Goal: Find specific page/section: Find specific page/section

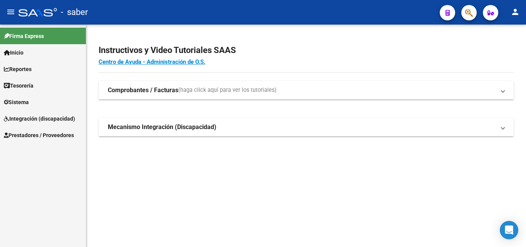
click at [44, 53] on link "Inicio" at bounding box center [43, 52] width 86 height 17
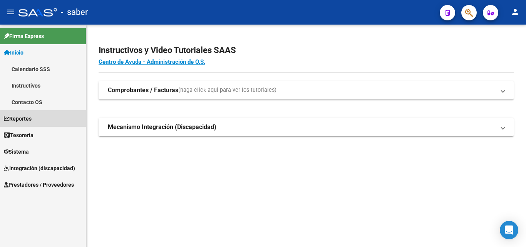
click at [47, 120] on link "Reportes" at bounding box center [43, 118] width 86 height 17
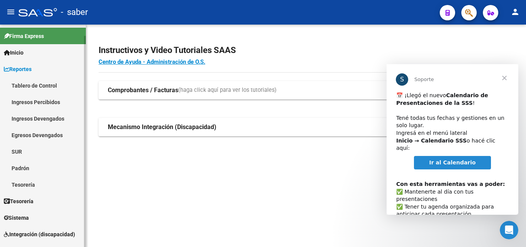
click at [45, 102] on link "Ingresos Percibidos" at bounding box center [43, 102] width 86 height 17
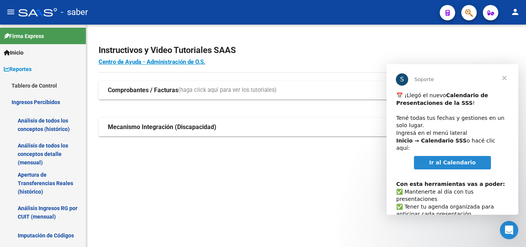
click at [456, 160] on span "Ir al Calendario" at bounding box center [452, 163] width 47 height 6
click at [40, 125] on link "Análisis de todos los conceptos (histórico)" at bounding box center [43, 124] width 86 height 29
click at [43, 135] on link "Análisis de todos los conceptos (histórico)" at bounding box center [43, 124] width 86 height 29
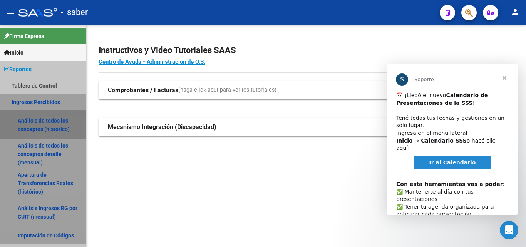
click at [499, 78] on span "Cerrar" at bounding box center [504, 78] width 28 height 28
click at [508, 78] on div "Instructivos y Video Tutoriales SAAS Centro de Ayuda - Administración de O.S. C…" at bounding box center [306, 99] width 440 height 149
click at [156, 85] on mat-expansion-panel-header "Comprobantes / Facturas (haga click aquí para ver los tutoriales)" at bounding box center [306, 90] width 415 height 18
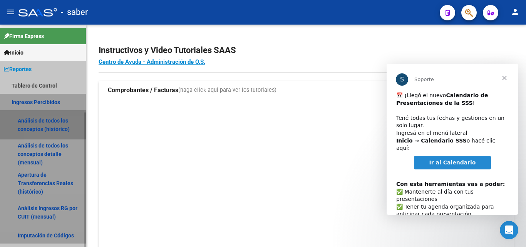
click at [505, 75] on div "Instructivos y Video Tutoriales SAAS Centro de Ayuda - Administración de O.S. C…" at bounding box center [306, 210] width 440 height 370
click at [44, 118] on link "Análisis de todos los conceptos (histórico)" at bounding box center [43, 124] width 86 height 29
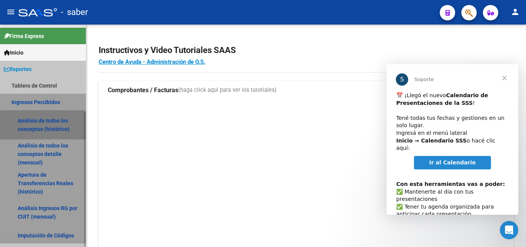
click at [504, 79] on div "Instructivos y Video Tutoriales SAAS Centro de Ayuda - Administración de O.S. C…" at bounding box center [306, 210] width 440 height 370
click at [20, 107] on link "Ingresos Percibidos" at bounding box center [43, 102] width 86 height 17
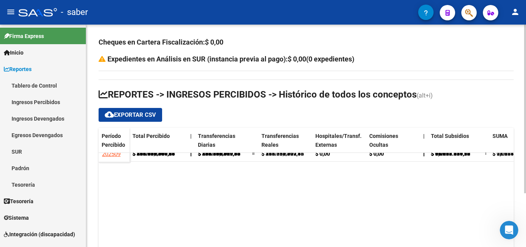
scroll to position [37, 0]
